Goal: Information Seeking & Learning: Learn about a topic

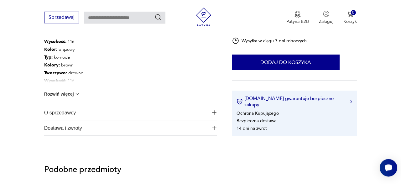
scroll to position [372, 0]
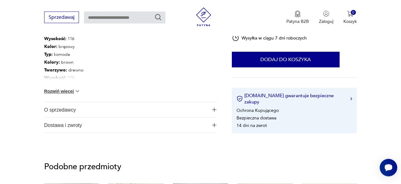
drag, startPoint x: 76, startPoint y: 92, endPoint x: 77, endPoint y: 102, distance: 9.8
click at [77, 102] on div "Opis produktu Stykowa komoda, bufet ludwikowska rzeźna dębowa. Wykonany litego …" at bounding box center [130, 28] width 173 height 207
click at [54, 90] on button "Rozwiń więcej" at bounding box center [62, 91] width 36 height 6
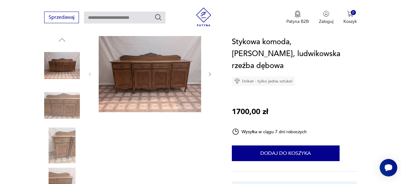
scroll to position [71, 0]
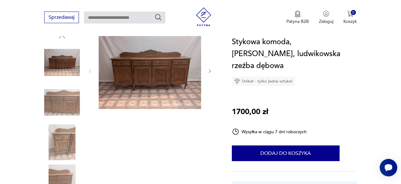
click at [138, 56] on img at bounding box center [150, 70] width 102 height 77
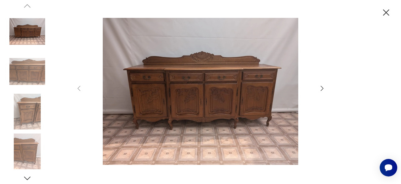
click at [236, 116] on img at bounding box center [200, 91] width 223 height 147
click at [323, 83] on div at bounding box center [200, 92] width 251 height 149
click at [323, 87] on icon "button" at bounding box center [322, 89] width 8 height 8
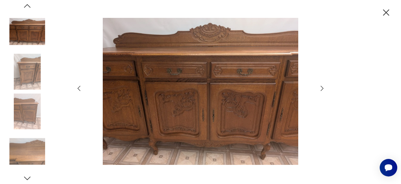
click at [323, 87] on icon "button" at bounding box center [322, 89] width 8 height 8
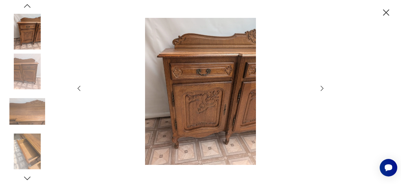
click at [323, 87] on icon "button" at bounding box center [322, 89] width 8 height 8
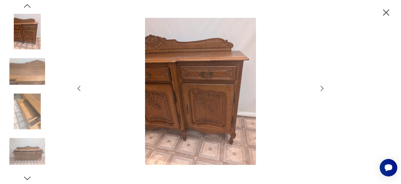
click at [323, 87] on icon "button" at bounding box center [322, 89] width 8 height 8
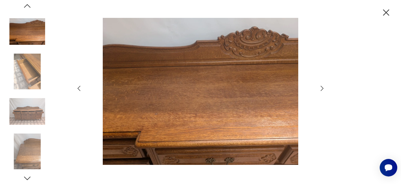
click at [323, 87] on icon "button" at bounding box center [322, 89] width 8 height 8
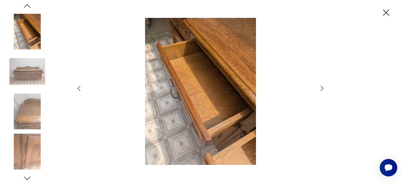
click at [323, 87] on icon "button" at bounding box center [322, 89] width 8 height 8
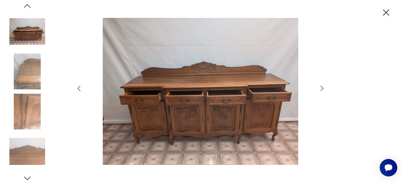
click at [323, 87] on icon "button" at bounding box center [322, 89] width 8 height 8
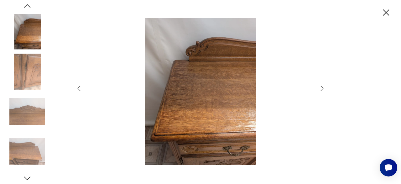
click at [323, 87] on icon "button" at bounding box center [322, 89] width 8 height 8
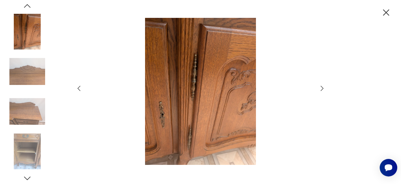
click at [323, 87] on icon "button" at bounding box center [322, 89] width 8 height 8
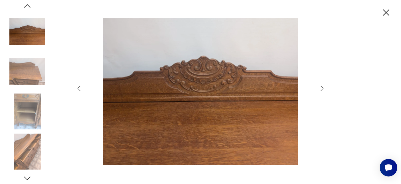
click at [323, 87] on icon "button" at bounding box center [322, 89] width 8 height 8
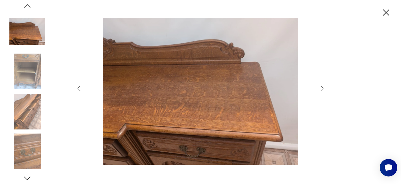
click at [323, 87] on icon "button" at bounding box center [322, 89] width 8 height 8
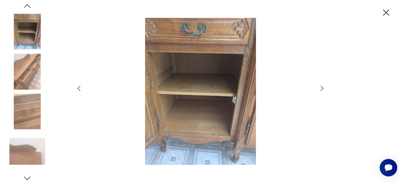
click at [323, 87] on icon "button" at bounding box center [322, 89] width 8 height 8
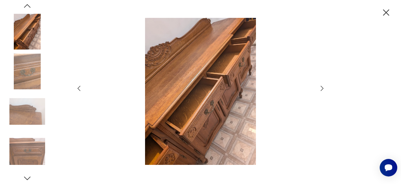
click at [323, 87] on icon "button" at bounding box center [322, 89] width 8 height 8
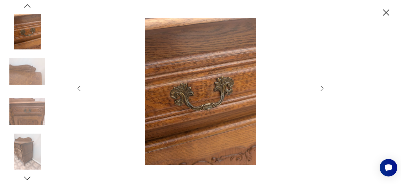
click at [323, 87] on icon "button" at bounding box center [322, 89] width 8 height 8
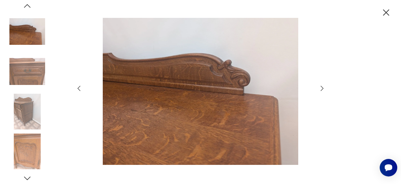
click at [323, 87] on icon "button" at bounding box center [322, 89] width 8 height 8
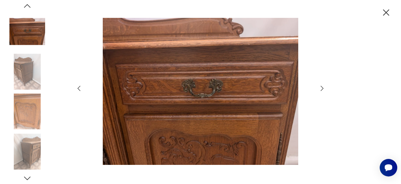
click at [322, 87] on icon "button" at bounding box center [322, 89] width 8 height 8
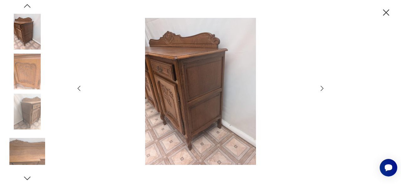
click at [322, 84] on div at bounding box center [200, 92] width 251 height 149
click at [384, 12] on icon "button" at bounding box center [386, 12] width 11 height 11
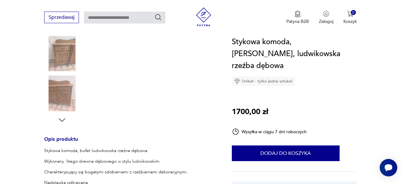
scroll to position [164, 0]
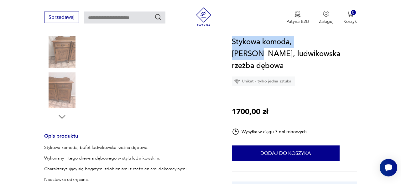
drag, startPoint x: 395, startPoint y: 26, endPoint x: 398, endPoint y: 35, distance: 10.4
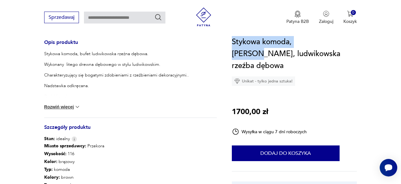
scroll to position [280, 0]
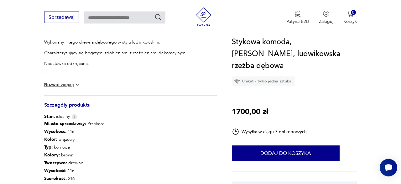
click at [391, 56] on section "Opis produktu Stykowa komoda, bufet ludwikowska rzeźna dębowa. Wykonany litego …" at bounding box center [200, 44] width 401 height 440
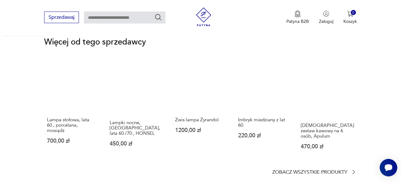
scroll to position [887, 0]
